Goal: Complete application form

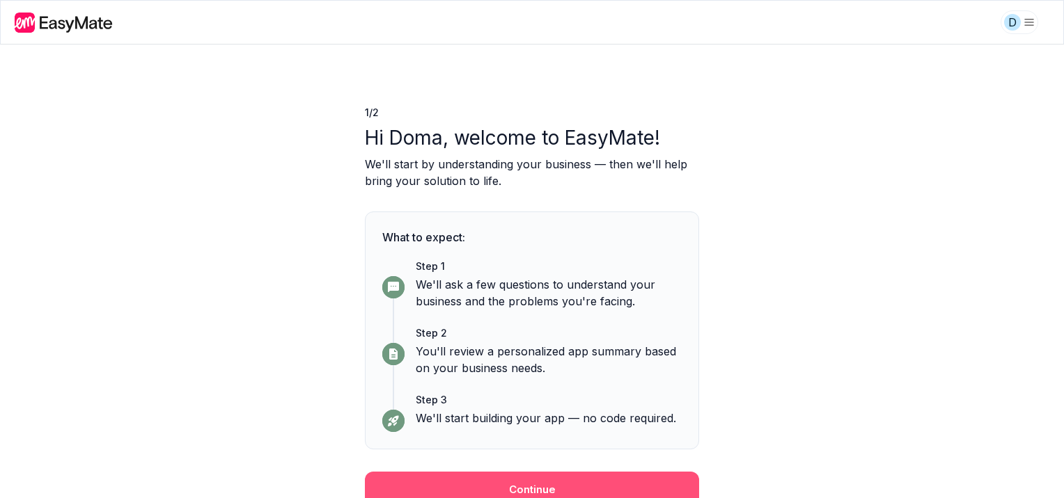
scroll to position [9, 0]
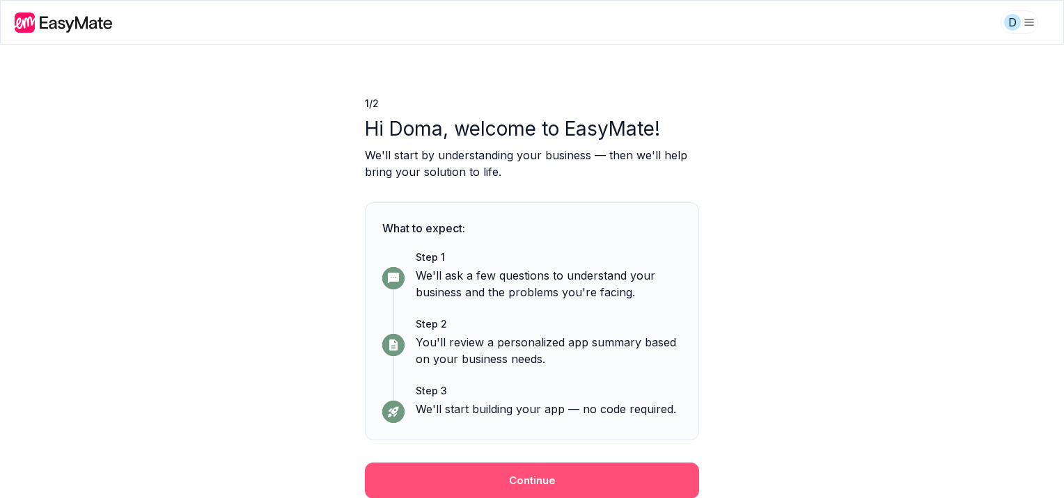
click at [514, 482] on button "Continue" at bounding box center [532, 481] width 334 height 36
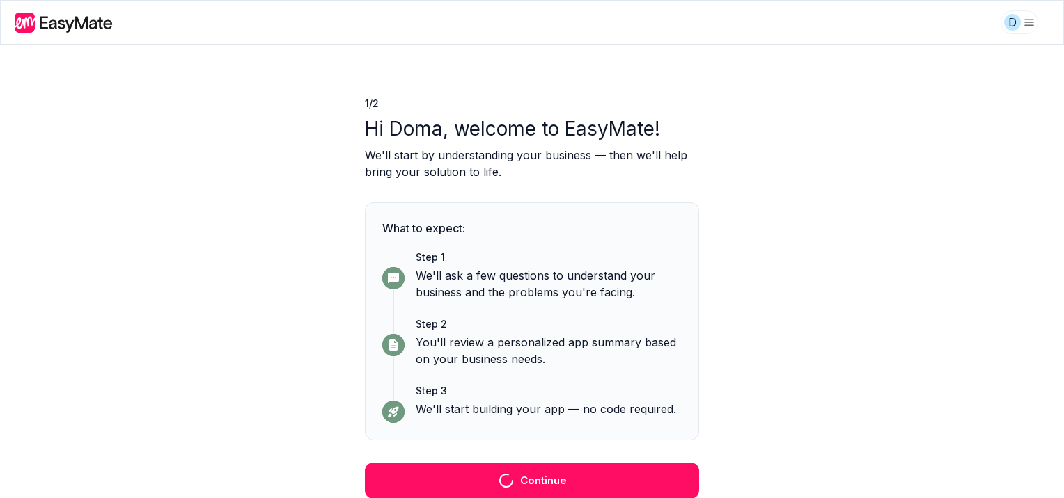
scroll to position [0, 0]
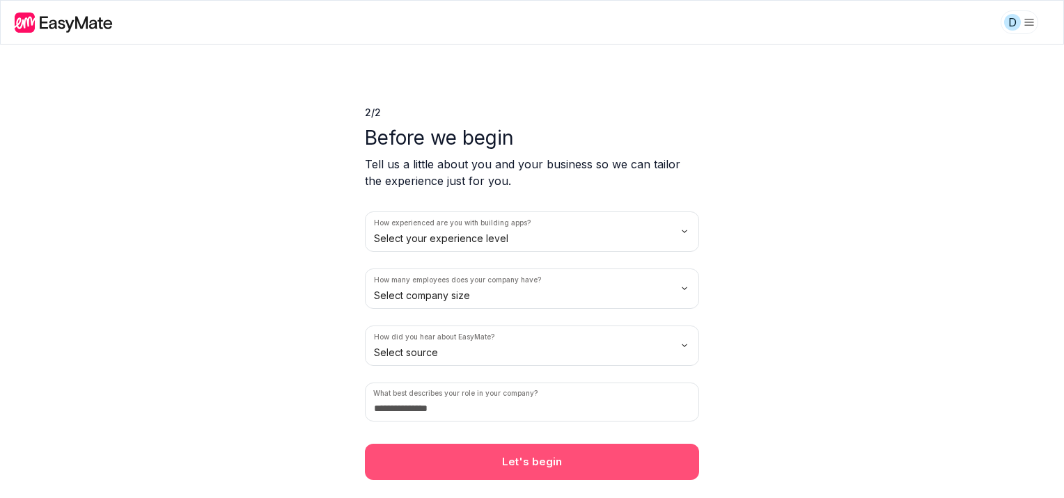
click at [544, 463] on button "Let's begin" at bounding box center [532, 462] width 334 height 36
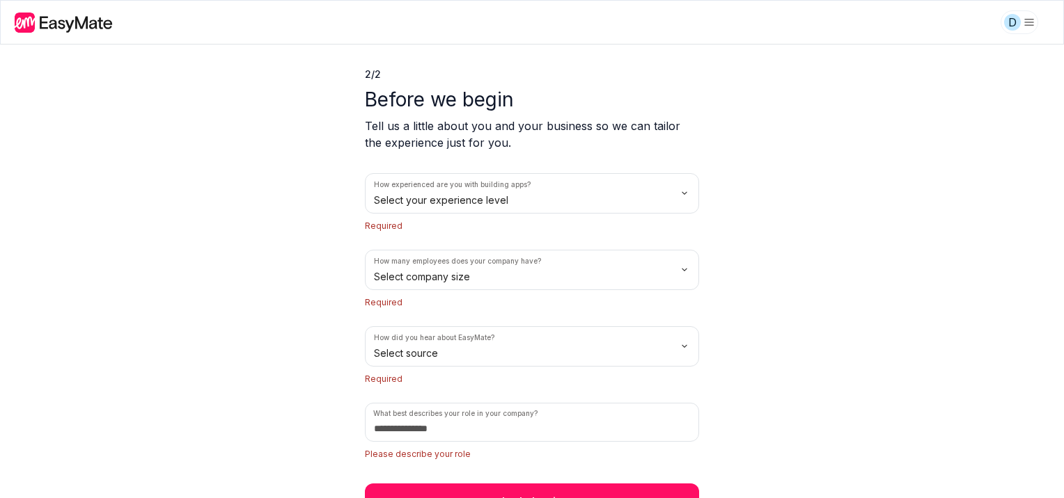
scroll to position [58, 0]
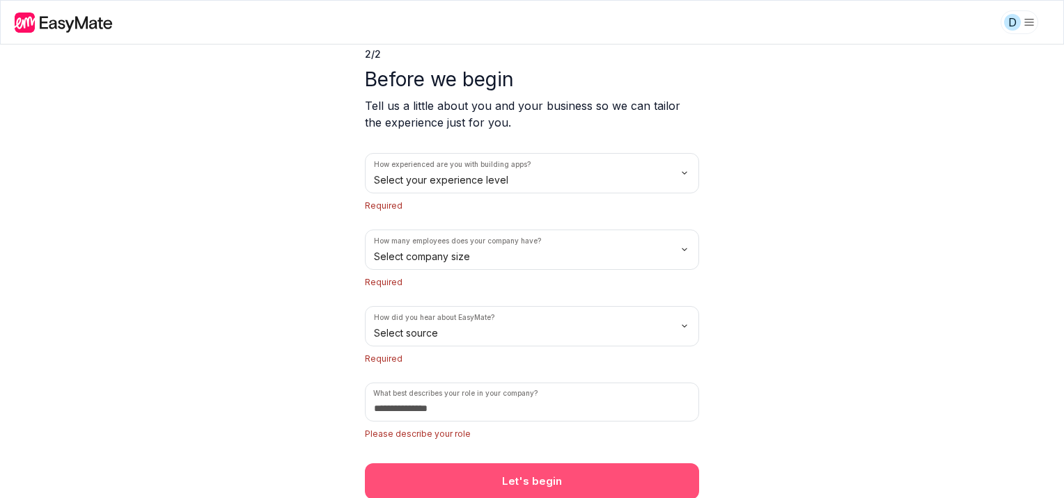
click at [505, 479] on button "Let's begin" at bounding box center [532, 482] width 334 height 36
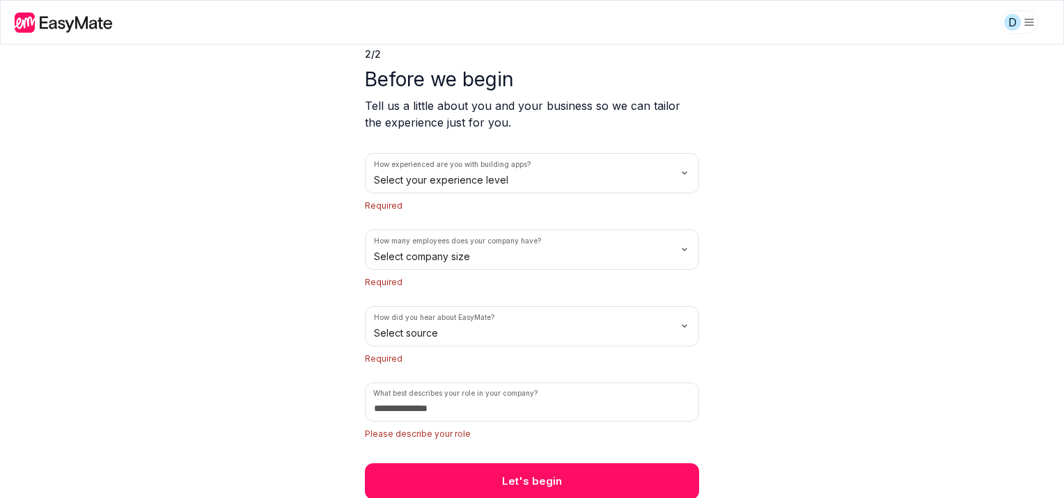
click at [475, 190] on html "We value your privacy We use cookies to enhance your browsing experience, serve…" at bounding box center [532, 249] width 1064 height 498
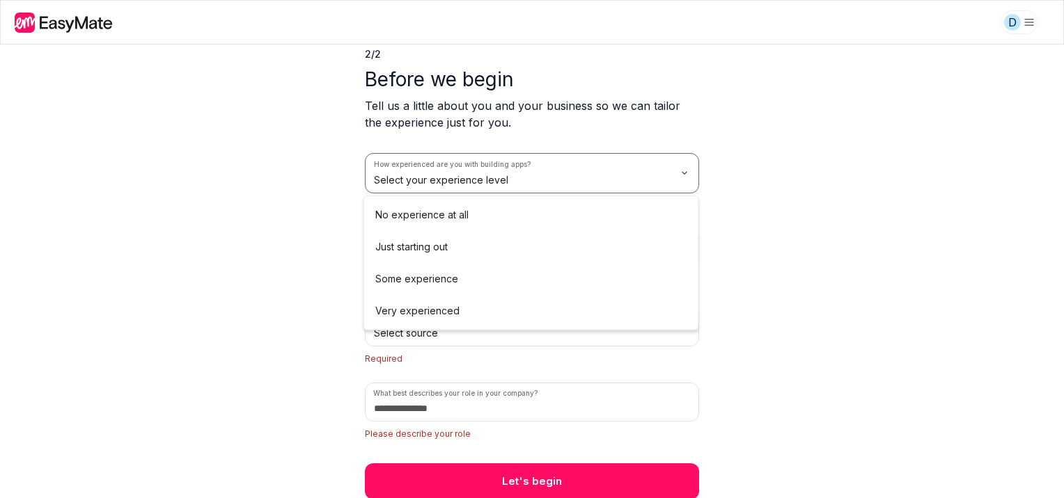
scroll to position [39, 0]
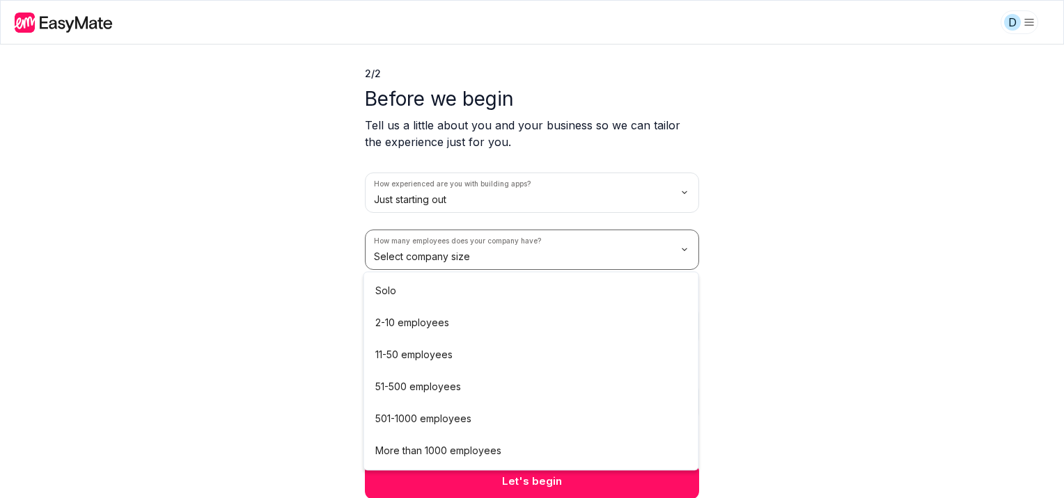
click at [473, 251] on html "We value your privacy We use cookies to enhance your browsing experience, serve…" at bounding box center [532, 249] width 1064 height 498
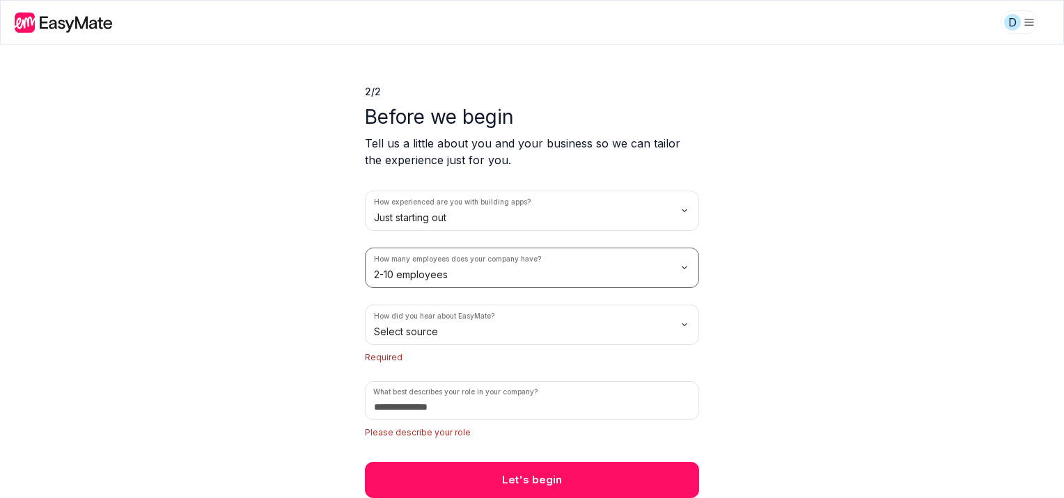
scroll to position [19, 0]
click at [489, 319] on html "We value your privacy We use cookies to enhance your browsing experience, serve…" at bounding box center [532, 249] width 1064 height 498
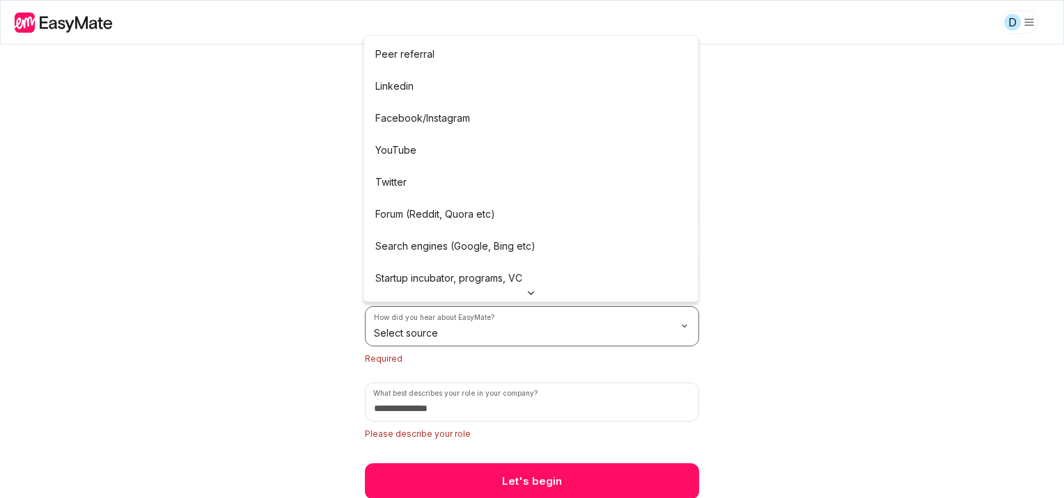
scroll to position [0, 0]
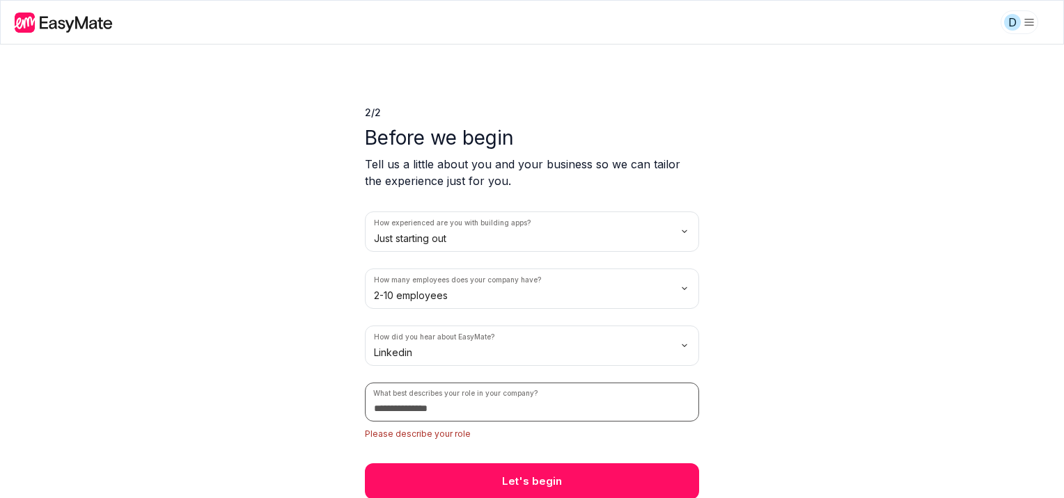
click at [515, 399] on input at bounding box center [532, 402] width 334 height 39
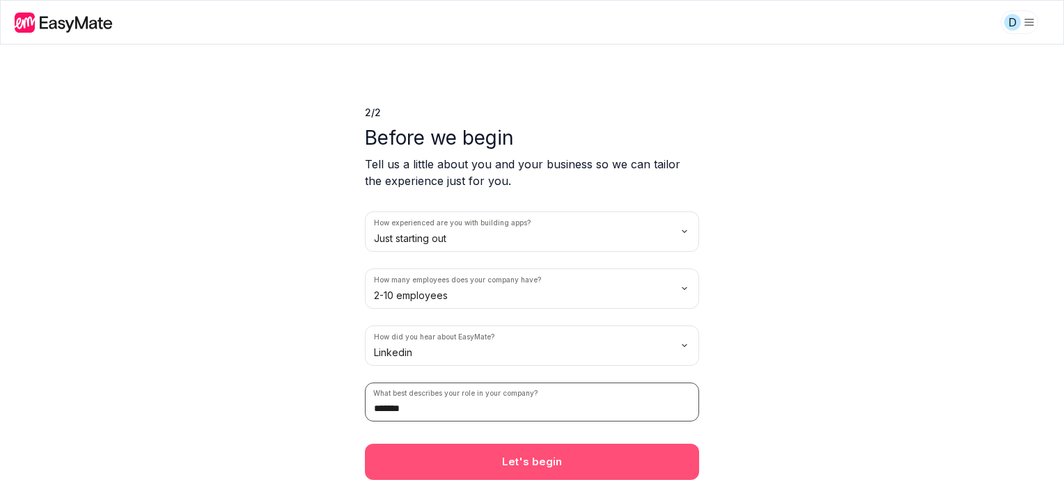
type input "*******"
click at [558, 467] on button "Let's begin" at bounding box center [532, 462] width 334 height 36
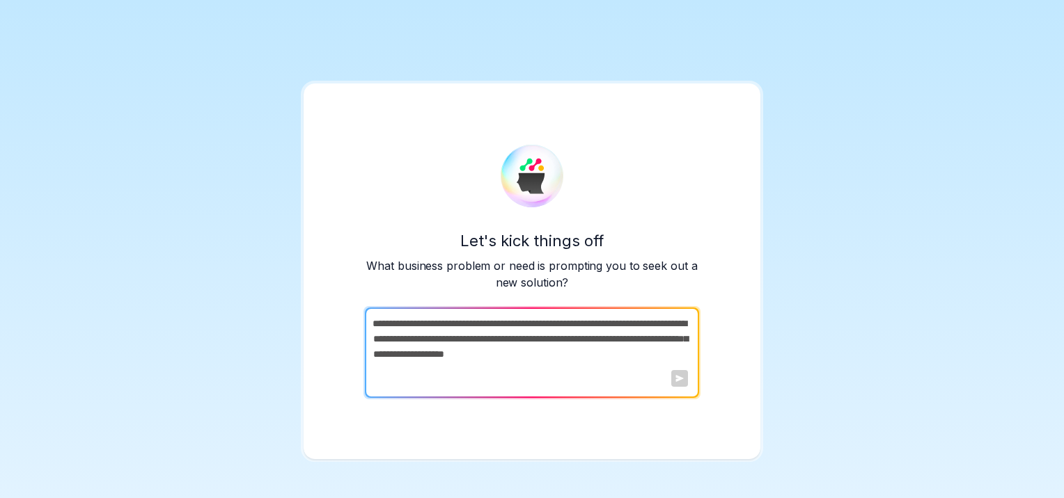
click at [466, 354] on textarea at bounding box center [530, 353] width 331 height 90
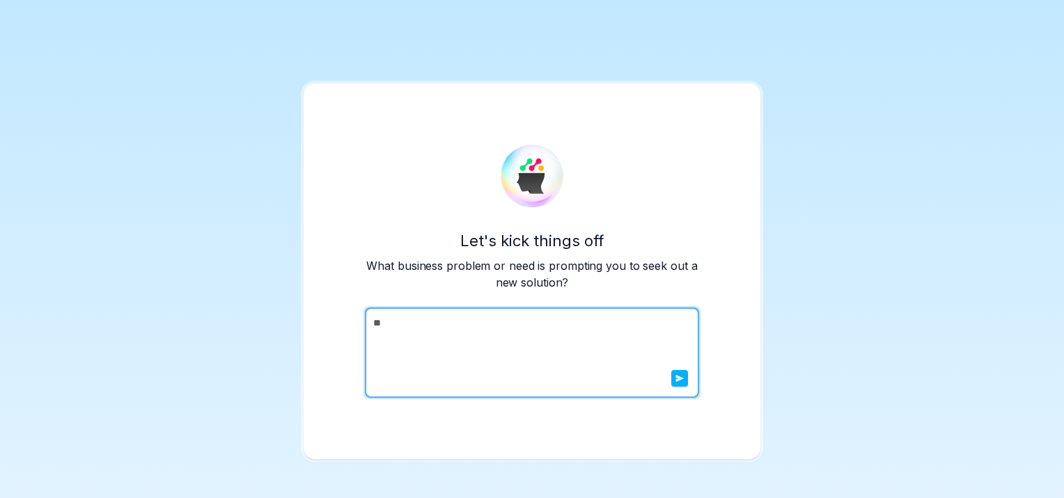
type textarea "*"
